Goal: Information Seeking & Learning: Learn about a topic

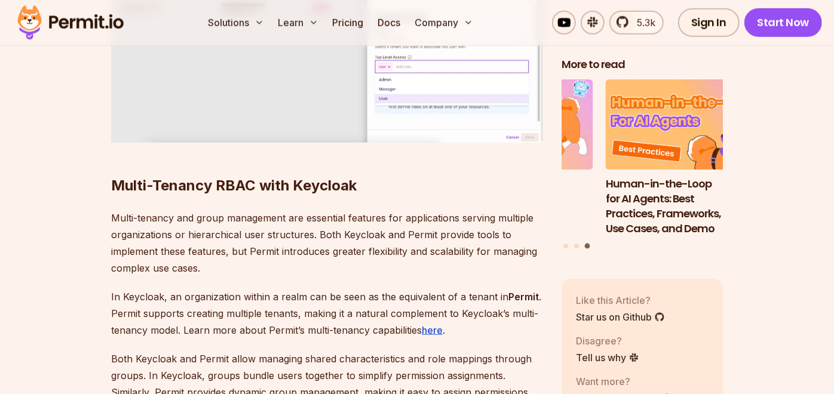
scroll to position [17796, 0]
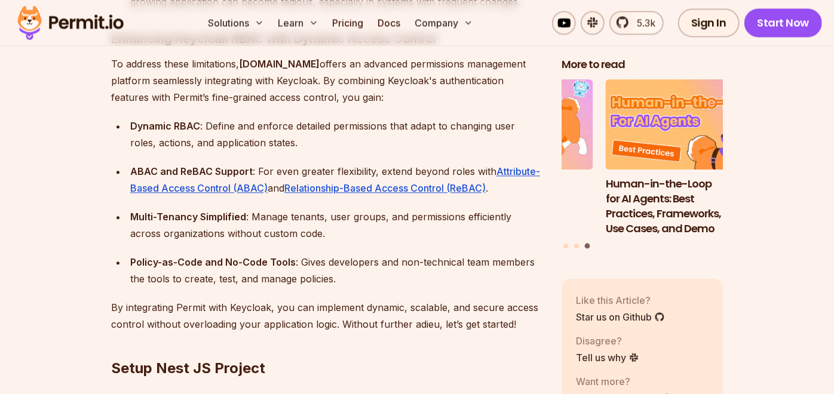
scroll to position [1738, 0]
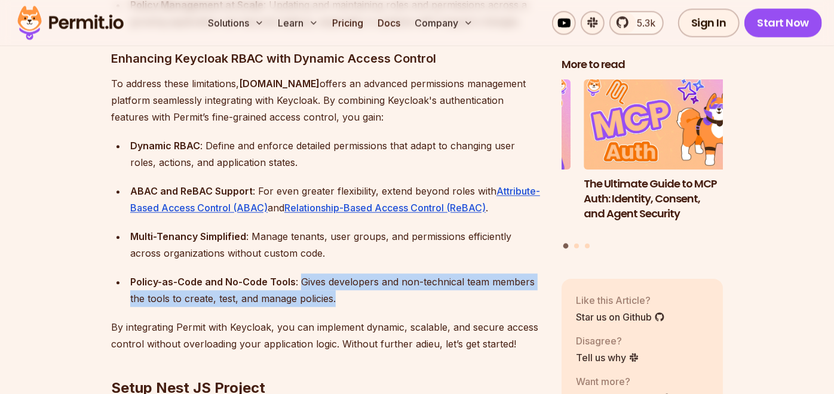
drag, startPoint x: 299, startPoint y: 263, endPoint x: 440, endPoint y: 277, distance: 141.7
click at [440, 277] on div "Policy-as-Code and No-Code Tools : Gives developers and non-technical team memb…" at bounding box center [336, 290] width 412 height 33
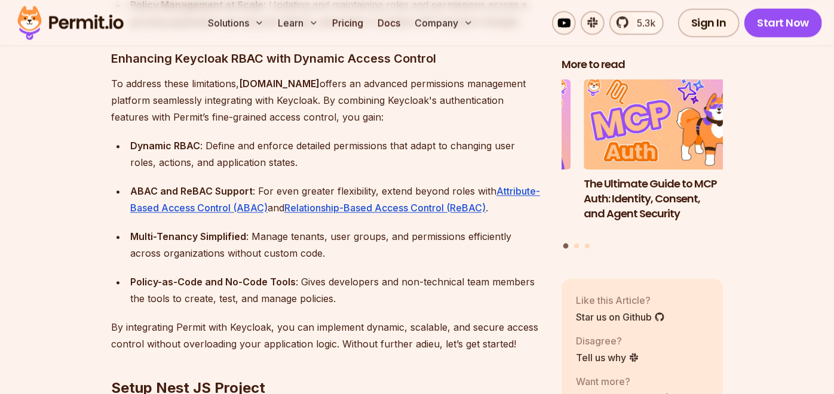
drag, startPoint x: 440, startPoint y: 277, endPoint x: 320, endPoint y: 123, distance: 195.5
click at [320, 137] on div "Dynamic RBAC : Define and enforce detailed permissions that adapt to changing u…" at bounding box center [336, 153] width 412 height 33
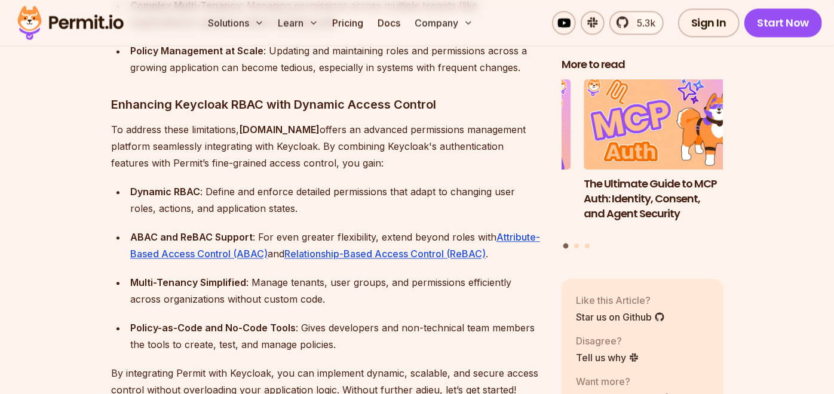
scroll to position [1672, 0]
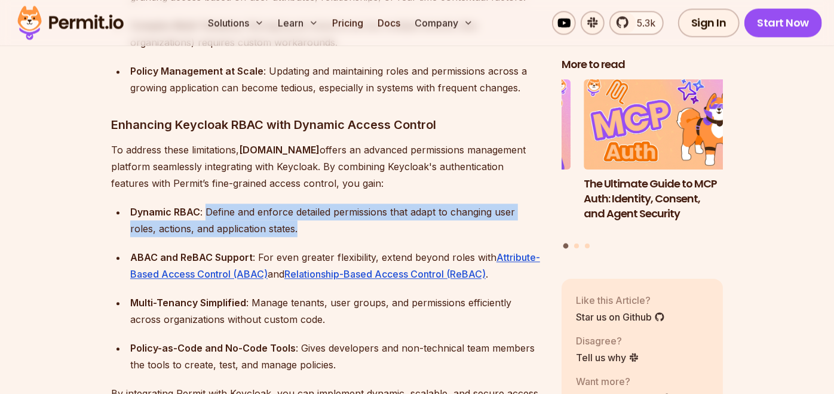
drag, startPoint x: 206, startPoint y: 194, endPoint x: 313, endPoint y: 203, distance: 108.0
click at [313, 204] on div "Dynamic RBAC : Define and enforce detailed permissions that adapt to changing u…" at bounding box center [336, 220] width 412 height 33
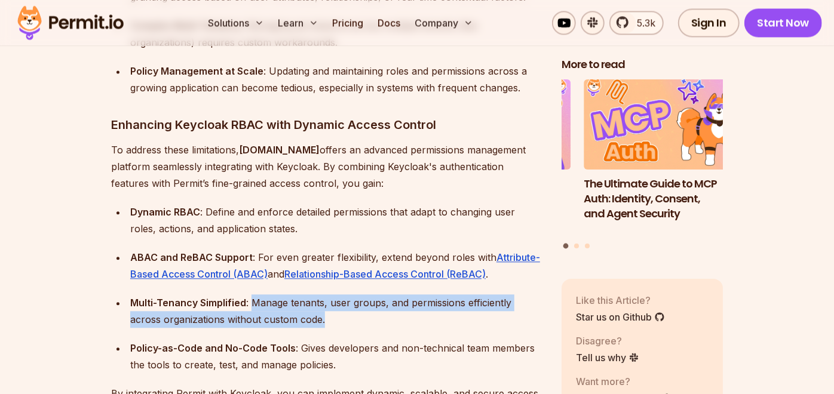
drag, startPoint x: 251, startPoint y: 284, endPoint x: 329, endPoint y: 295, distance: 79.0
click at [329, 295] on div "Multi-Tenancy Simplified : Manage tenants, user groups, and permissions efficie…" at bounding box center [336, 311] width 412 height 33
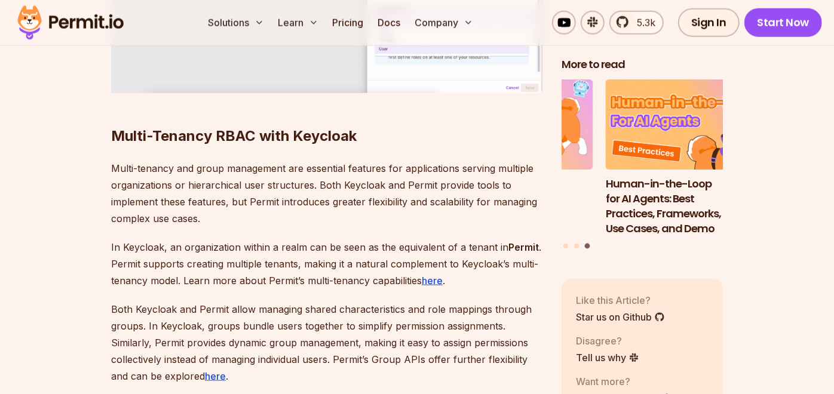
scroll to position [17796, 0]
